Goal: Navigation & Orientation: Find specific page/section

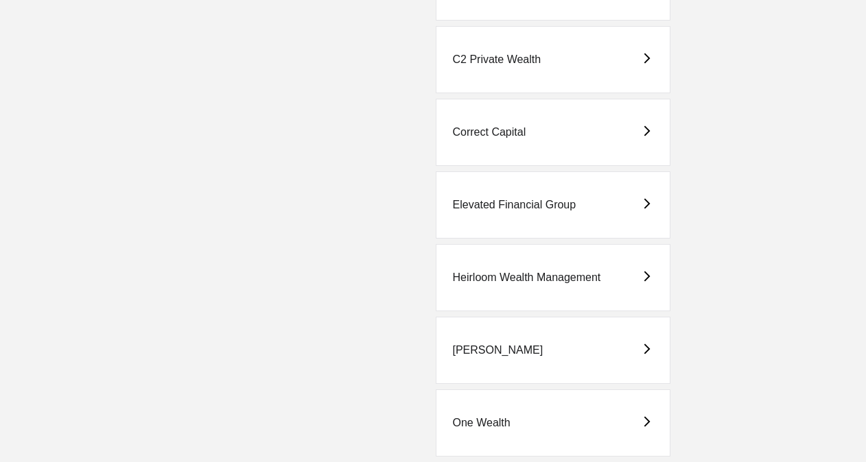
scroll to position [346, 0]
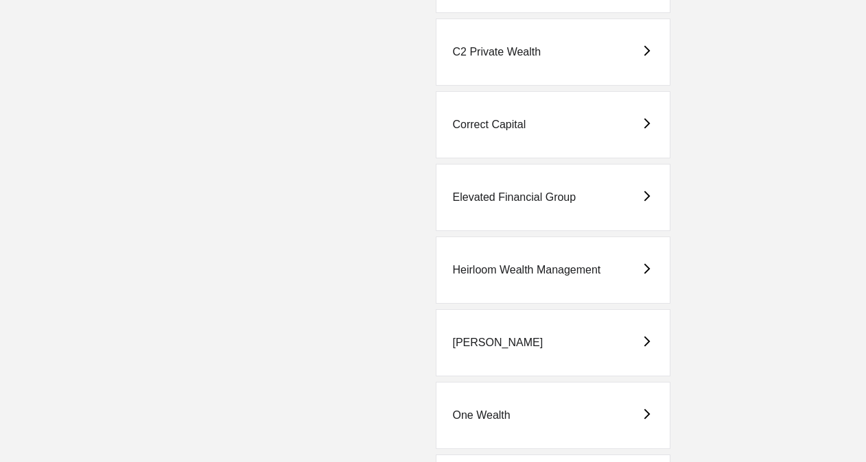
click at [577, 280] on div "Heirloom Wealth Management" at bounding box center [553, 270] width 235 height 67
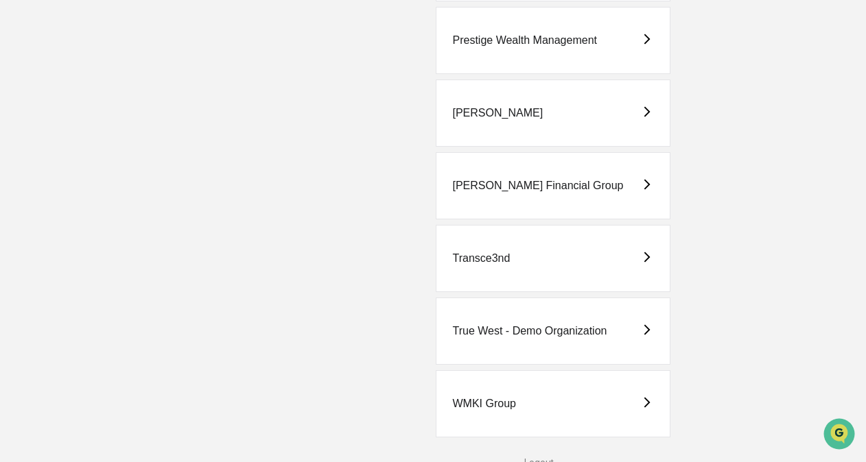
click at [505, 398] on div "WMKI Group" at bounding box center [484, 404] width 63 height 12
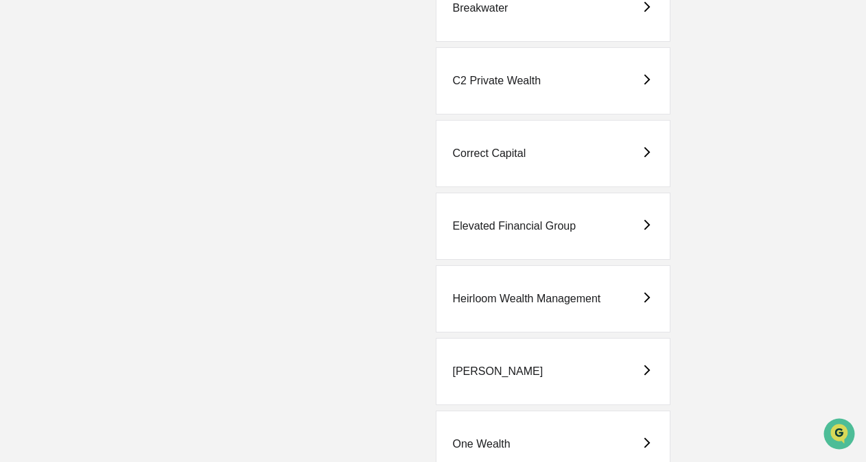
scroll to position [318, 0]
click at [506, 266] on div "Heirloom Wealth Management" at bounding box center [553, 298] width 235 height 67
